Goal: Check status

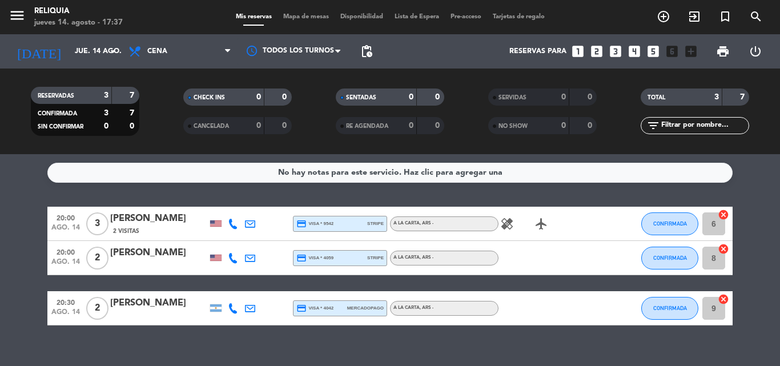
click at [0, 260] on bookings-row "20:00 ago. 14 3 [PERSON_NAME] 2 Visitas credit_card visa * 9542 stripe A LA CAR…" at bounding box center [390, 266] width 780 height 119
click at [507, 227] on icon "healing" at bounding box center [507, 224] width 14 height 14
click at [69, 47] on input "jue. 14 ago." at bounding box center [117, 51] width 96 height 19
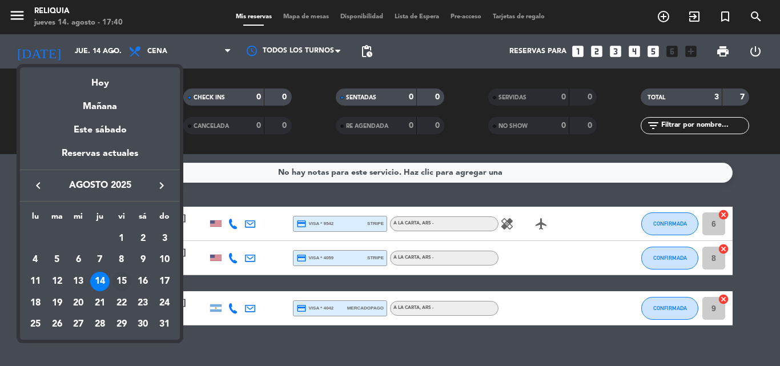
click at [120, 287] on div "15" at bounding box center [121, 281] width 19 height 19
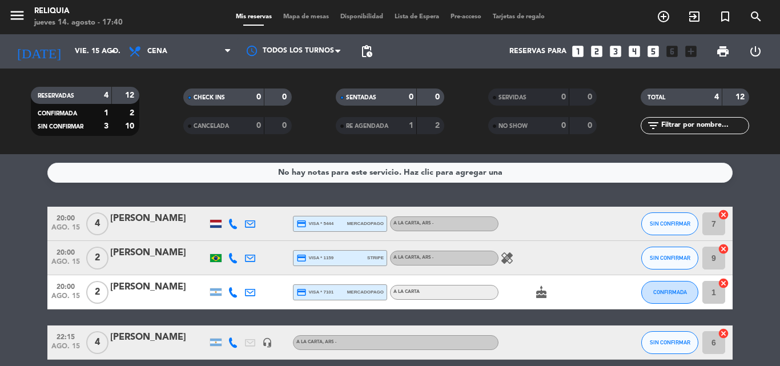
click at [510, 255] on icon "healing" at bounding box center [507, 258] width 14 height 14
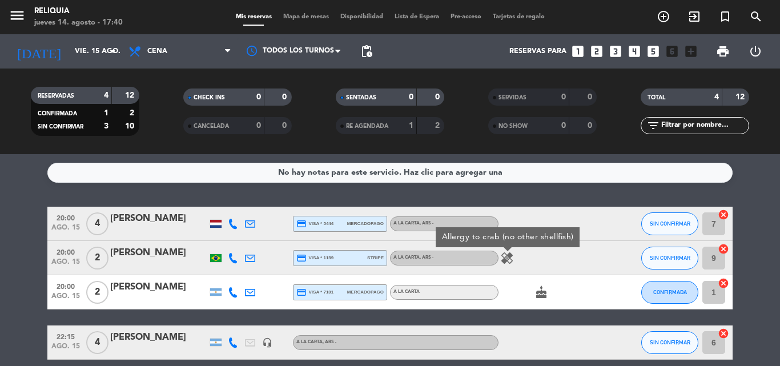
click at [507, 258] on icon "healing" at bounding box center [507, 258] width 14 height 14
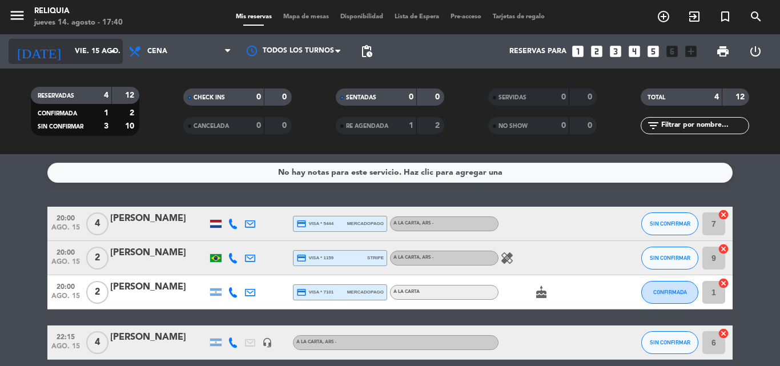
click at [69, 55] on input "vie. 15 ago." at bounding box center [117, 51] width 96 height 19
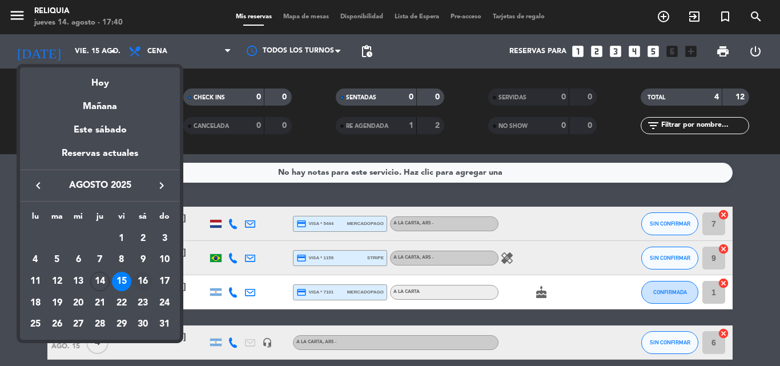
click at [144, 274] on div "16" at bounding box center [142, 281] width 19 height 19
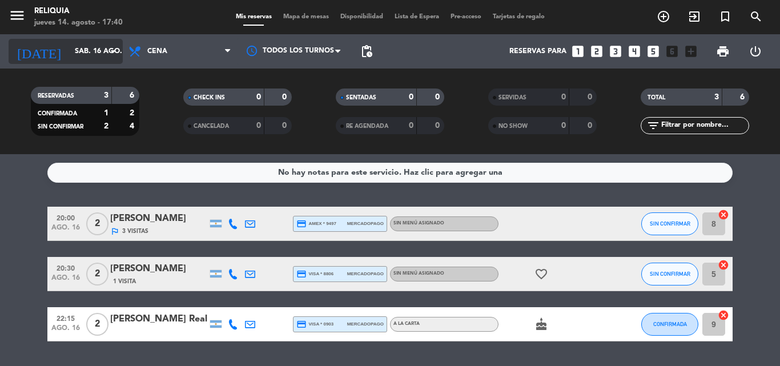
click at [91, 56] on input "sáb. 16 ago." at bounding box center [117, 51] width 96 height 19
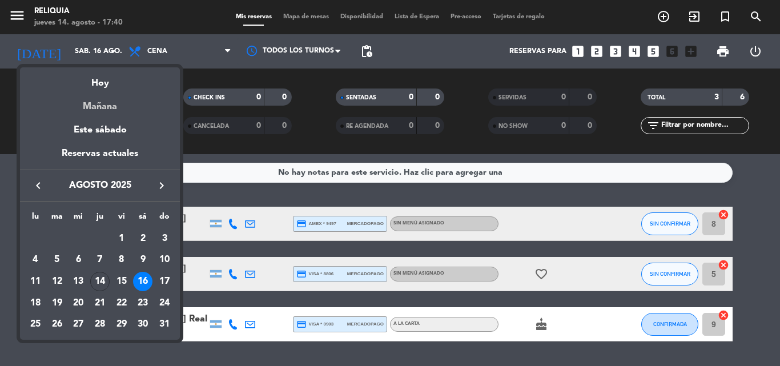
click at [99, 91] on div "Mañana" at bounding box center [100, 102] width 160 height 23
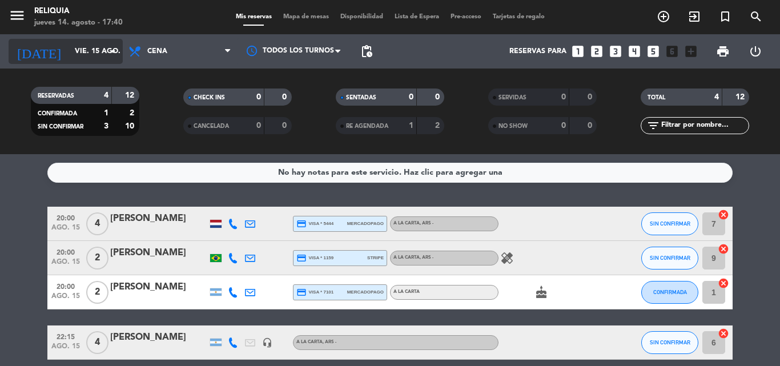
click at [82, 45] on input "vie. 15 ago." at bounding box center [117, 51] width 96 height 19
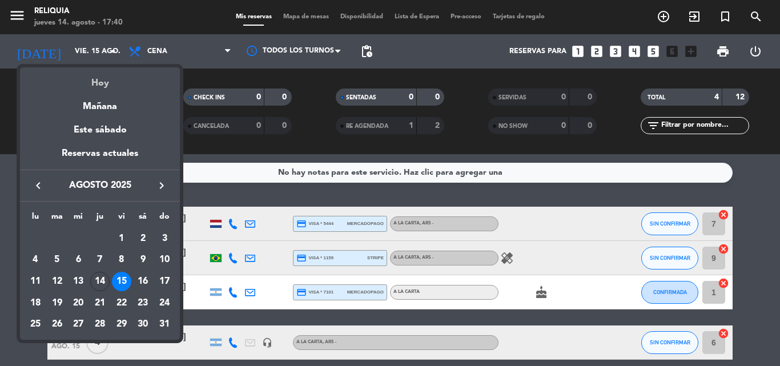
click at [103, 88] on div "Hoy" at bounding box center [100, 78] width 160 height 23
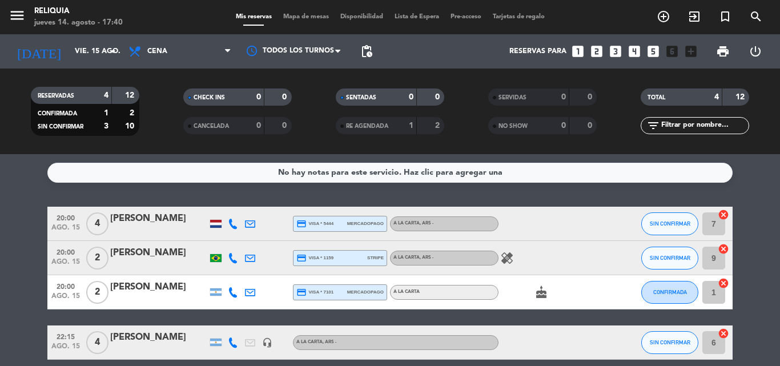
type input "jue. 14 ago."
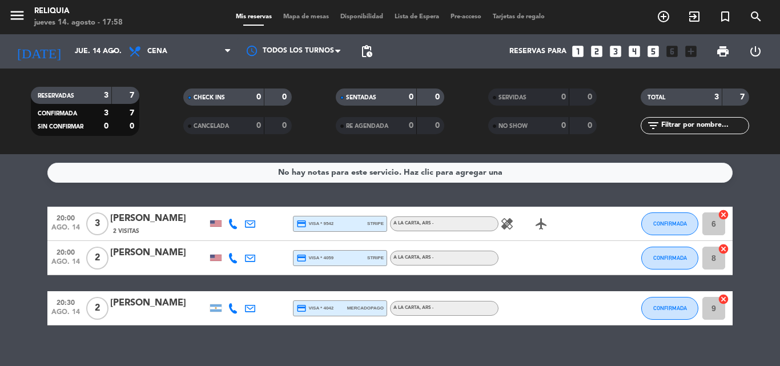
drag, startPoint x: 558, startPoint y: 219, endPoint x: 532, endPoint y: 223, distance: 26.5
click at [558, 221] on div "healing airplanemode_active" at bounding box center [549, 224] width 103 height 34
